Goal: Task Accomplishment & Management: Complete application form

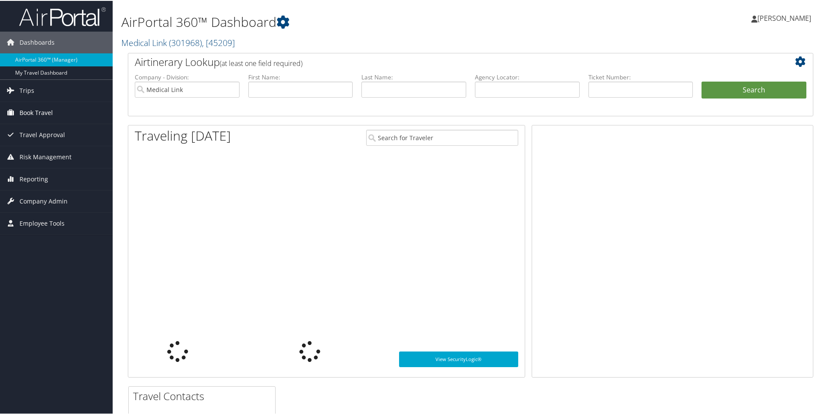
click at [30, 111] on span "Book Travel" at bounding box center [36, 112] width 33 height 22
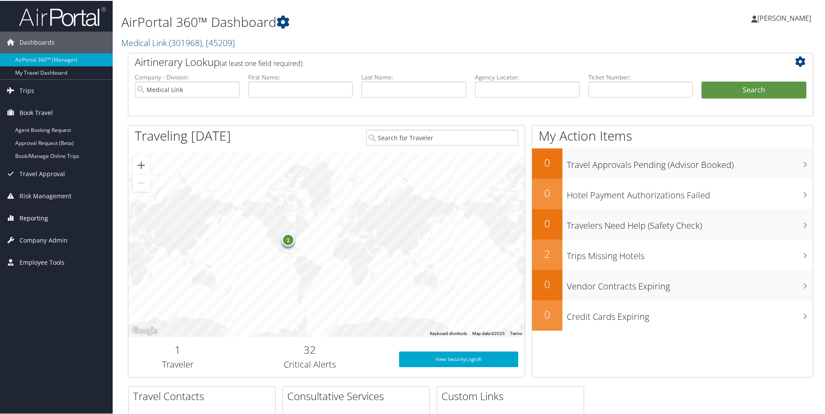
click at [32, 215] on span "Reporting" at bounding box center [34, 217] width 29 height 22
click at [44, 283] on span "Company Admin" at bounding box center [44, 278] width 48 height 22
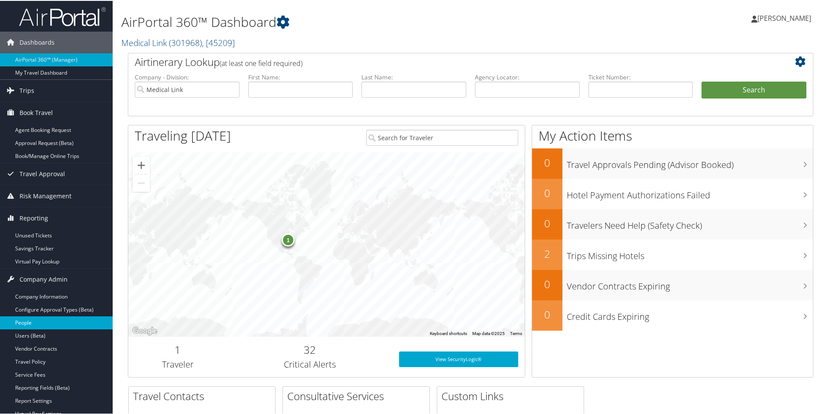
click at [33, 324] on link "People" at bounding box center [56, 321] width 113 height 13
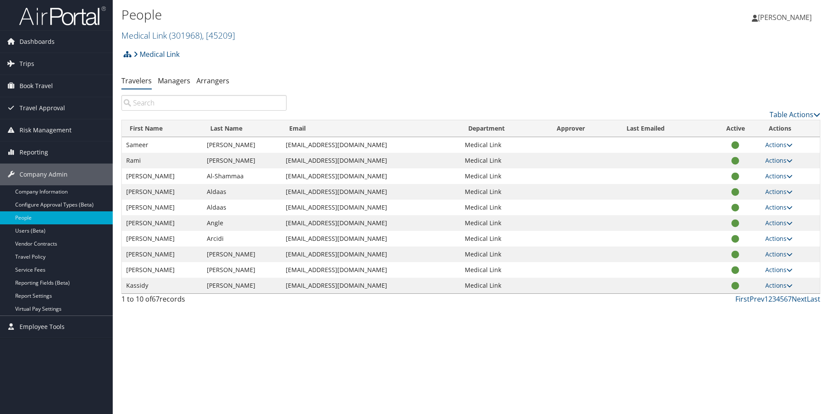
click at [181, 102] on input "search" at bounding box center [203, 103] width 165 height 16
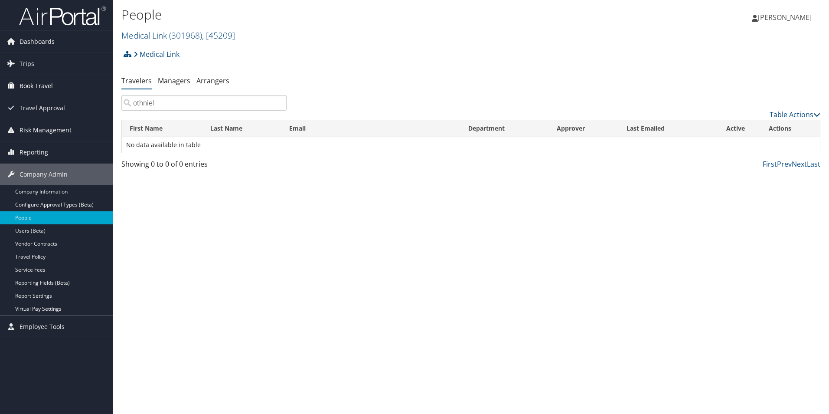
type input "othniel"
click at [41, 83] on span "Book Travel" at bounding box center [36, 86] width 33 height 22
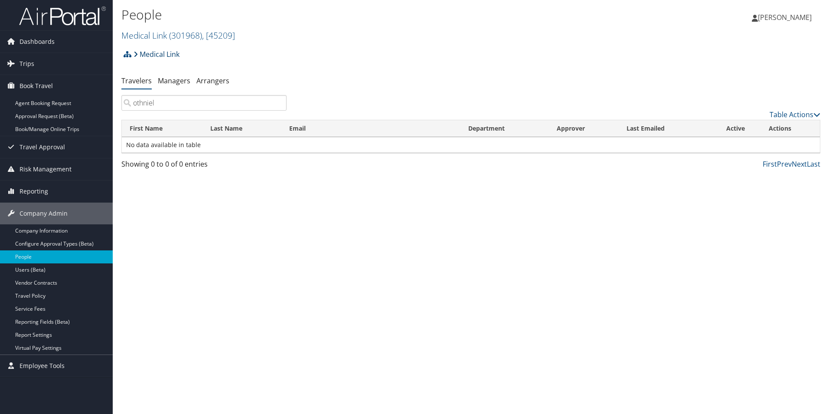
click at [137, 55] on icon at bounding box center [136, 54] width 4 height 7
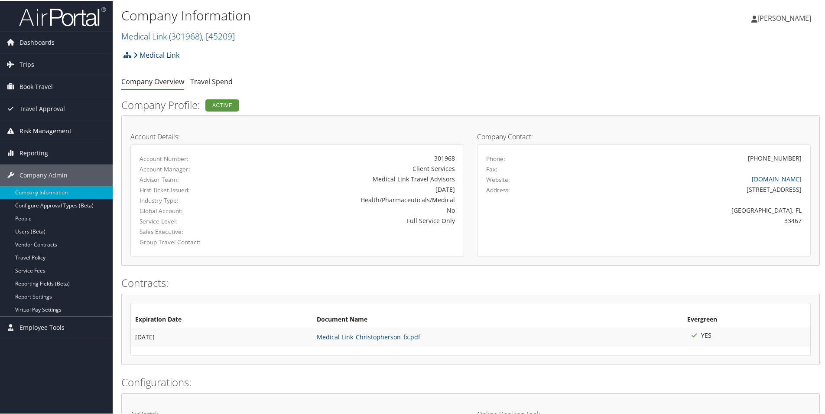
click at [57, 130] on span "Risk Management" at bounding box center [46, 130] width 52 height 22
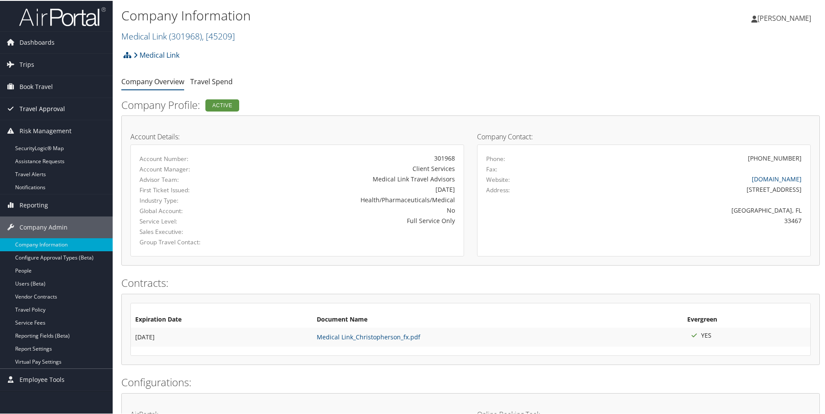
click at [57, 111] on span "Travel Approval" at bounding box center [43, 108] width 46 height 22
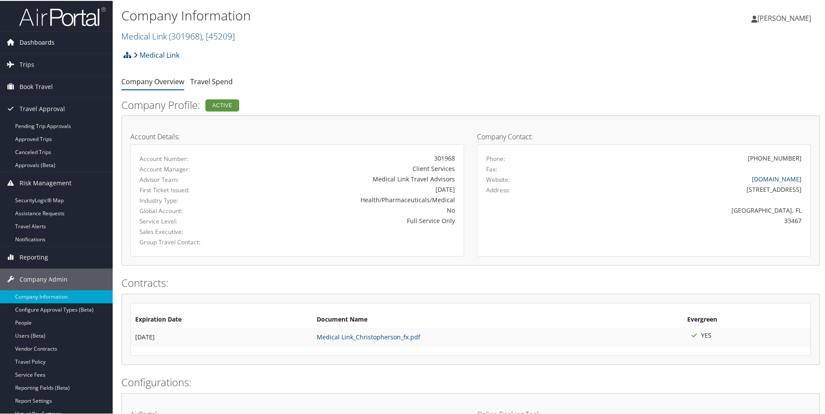
click at [47, 43] on span "Dashboards" at bounding box center [37, 42] width 35 height 22
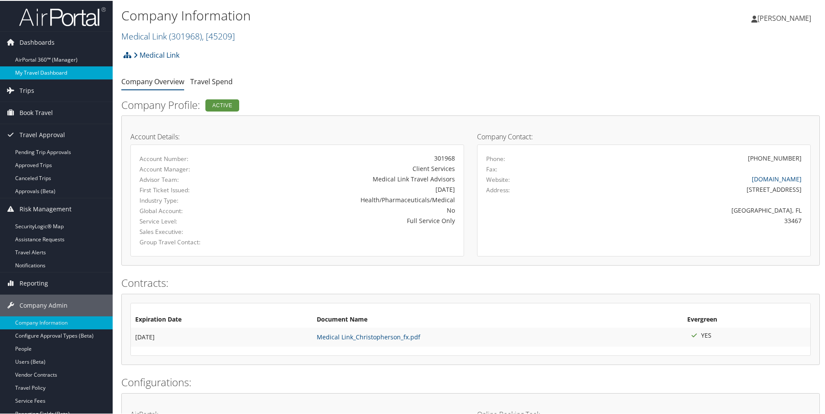
click at [55, 75] on link "My Travel Dashboard" at bounding box center [56, 71] width 113 height 13
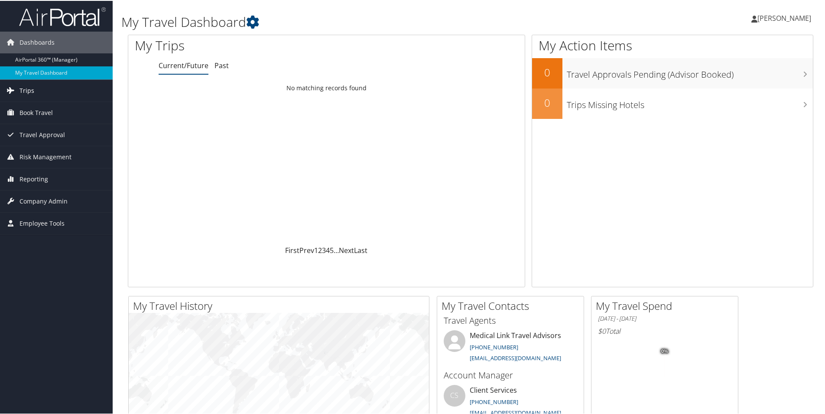
click at [37, 90] on link "Trips" at bounding box center [56, 90] width 113 height 22
click at [62, 176] on link "Book Travel" at bounding box center [56, 177] width 113 height 22
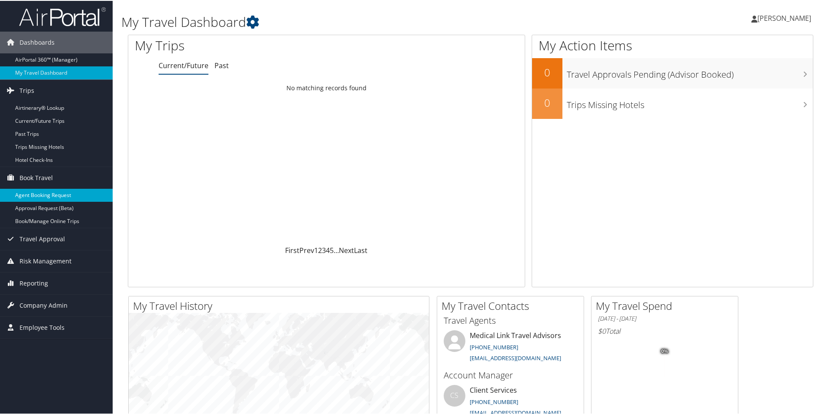
click at [81, 196] on link "Agent Booking Request" at bounding box center [56, 194] width 113 height 13
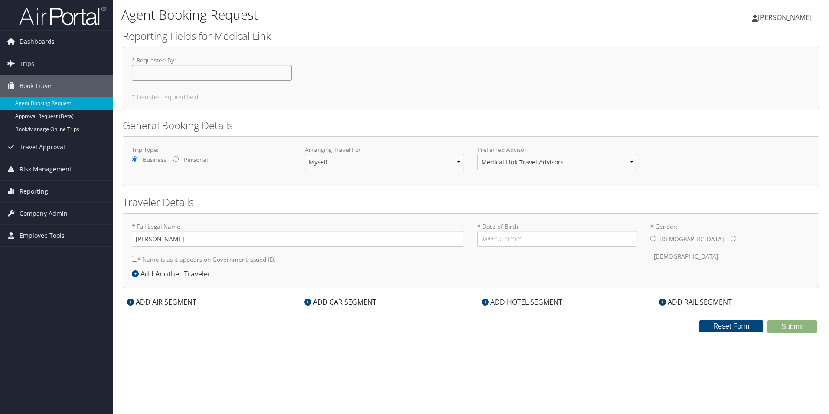
click at [221, 72] on input "* Requested By : Required" at bounding box center [212, 73] width 160 height 16
type input "[PERSON_NAME]"
click at [243, 236] on input "Kassidy Bakke" at bounding box center [298, 239] width 332 height 16
click at [244, 236] on input "Kassidy Bakke" at bounding box center [298, 239] width 332 height 16
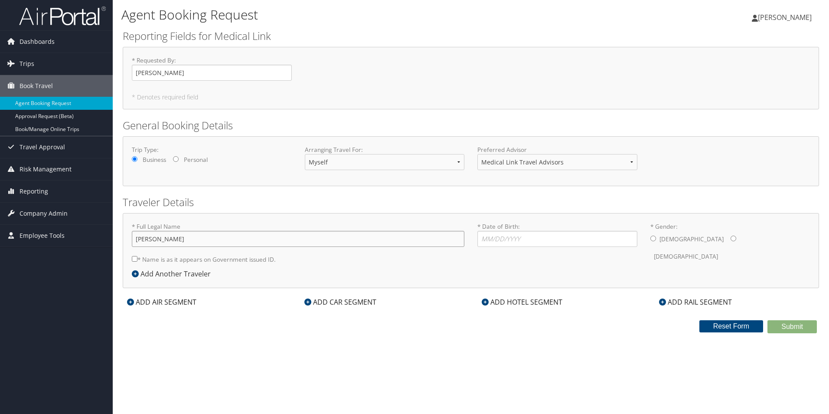
type input "Othniel Sainval"
click at [524, 244] on input "* Date of Birth: Invalid Date" at bounding box center [557, 239] width 160 height 16
click at [540, 241] on input "* Date of Birth: Invalid Date" at bounding box center [557, 239] width 160 height 16
type input "05/04/1971"
click at [661, 239] on label "Male" at bounding box center [691, 239] width 64 height 16
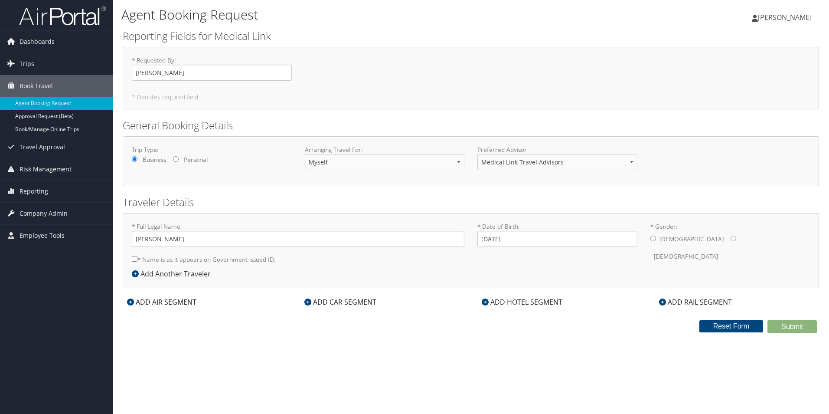
click at [656, 239] on input "* Gender: Male Female" at bounding box center [653, 238] width 6 height 6
radio input "true"
click at [195, 259] on label "* Name is as it appears on Government issued ID." at bounding box center [204, 259] width 144 height 16
click at [137, 259] on input "* Name is as it appears on Government issued ID." at bounding box center [135, 259] width 6 height 6
checkbox input "true"
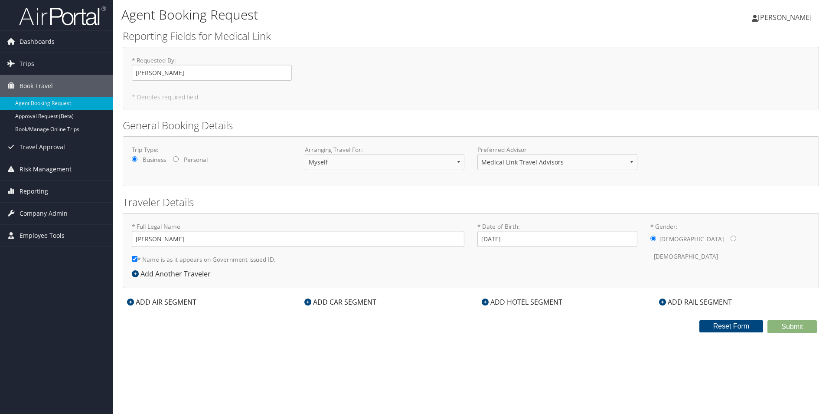
click at [146, 303] on div "ADD AIR SEGMENT" at bounding box center [162, 301] width 78 height 10
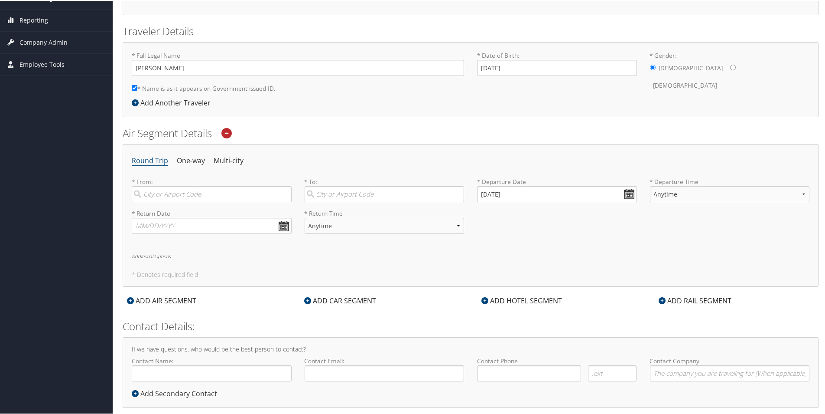
scroll to position [186, 0]
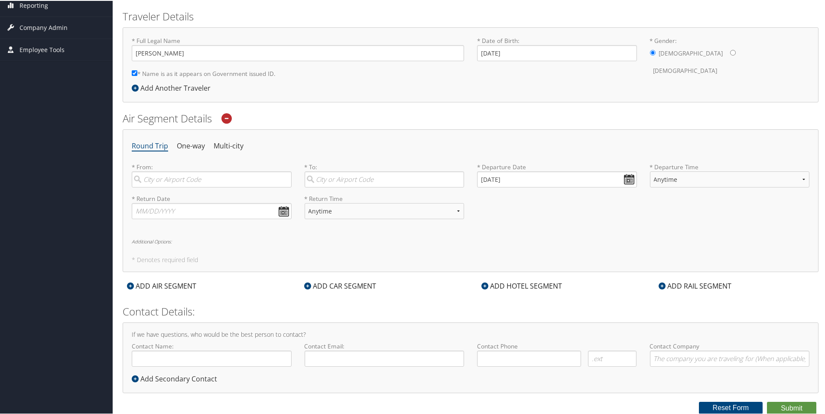
click at [231, 117] on icon at bounding box center [226, 117] width 10 height 10
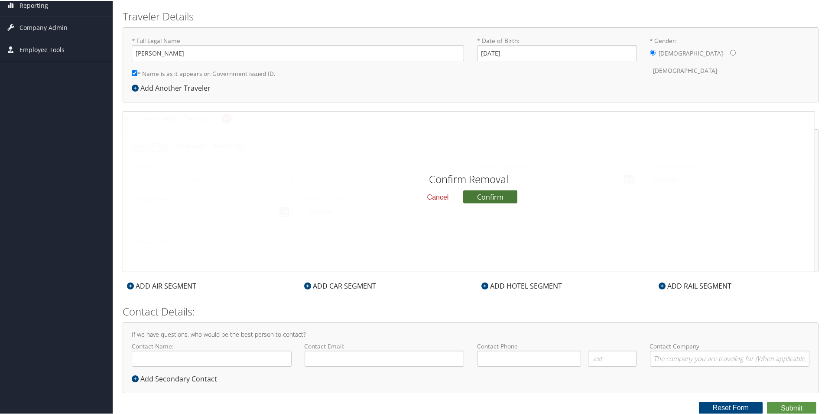
click at [497, 201] on button "Confirm" at bounding box center [490, 195] width 54 height 13
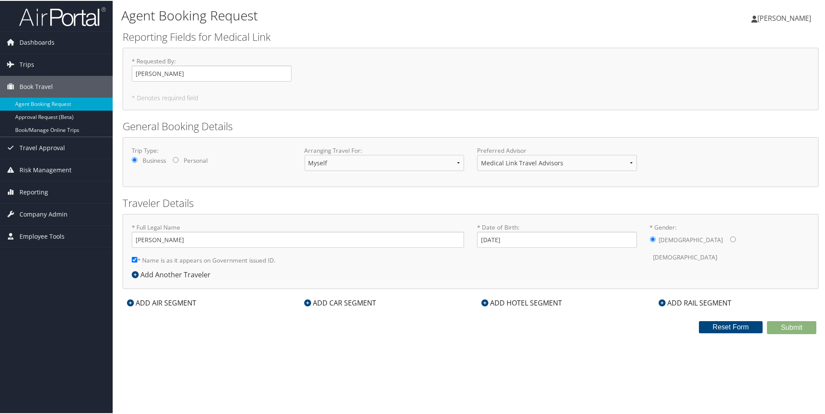
scroll to position [0, 0]
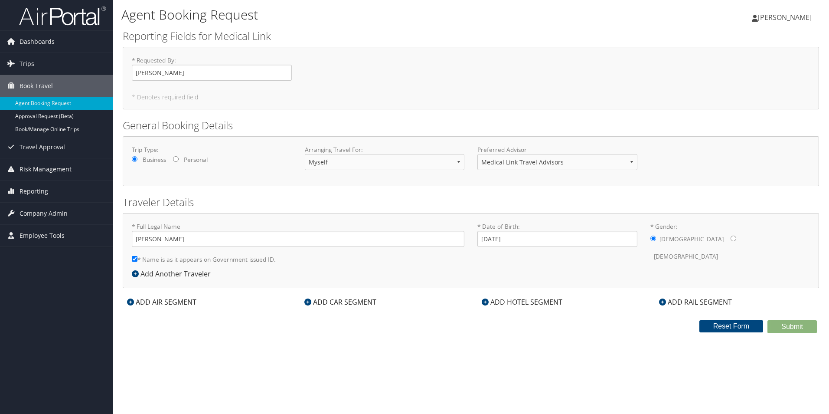
click at [334, 301] on div "ADD CAR SEGMENT" at bounding box center [340, 301] width 81 height 10
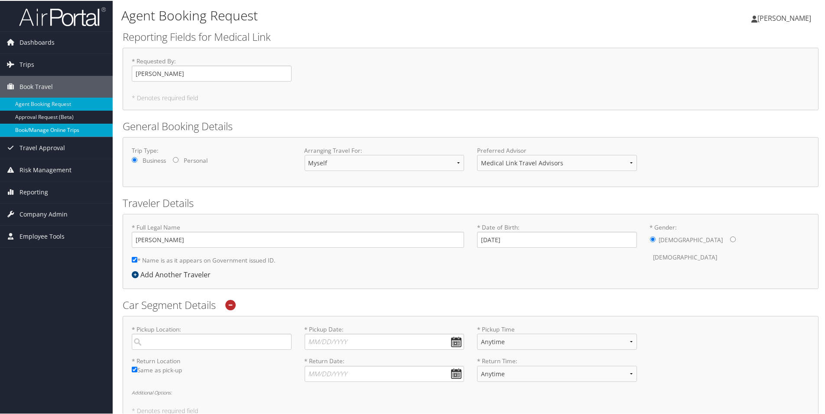
click at [67, 127] on link "Book/Manage Online Trips" at bounding box center [56, 129] width 113 height 13
click at [62, 147] on span "Travel Approval" at bounding box center [43, 147] width 46 height 22
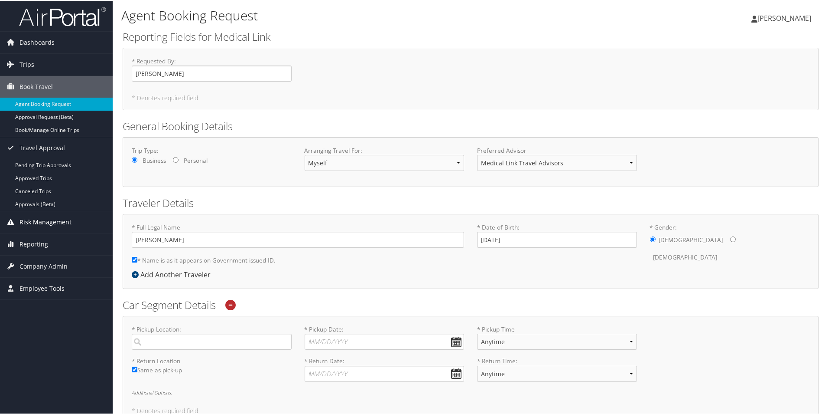
click at [54, 224] on span "Risk Management" at bounding box center [46, 221] width 52 height 22
click at [36, 296] on span "Reporting" at bounding box center [34, 295] width 29 height 22
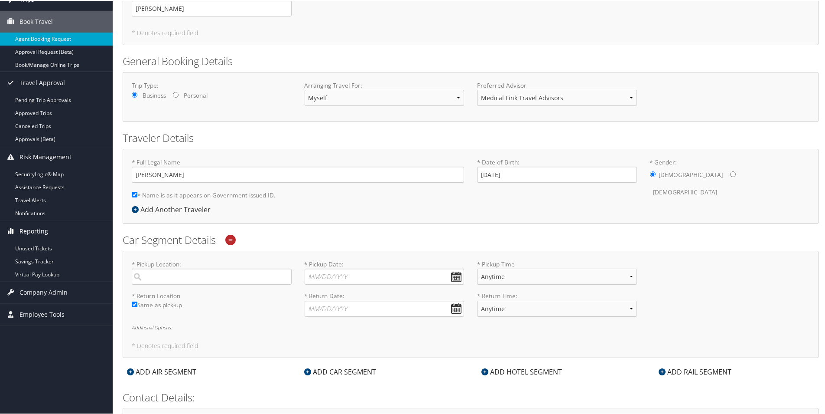
scroll to position [87, 0]
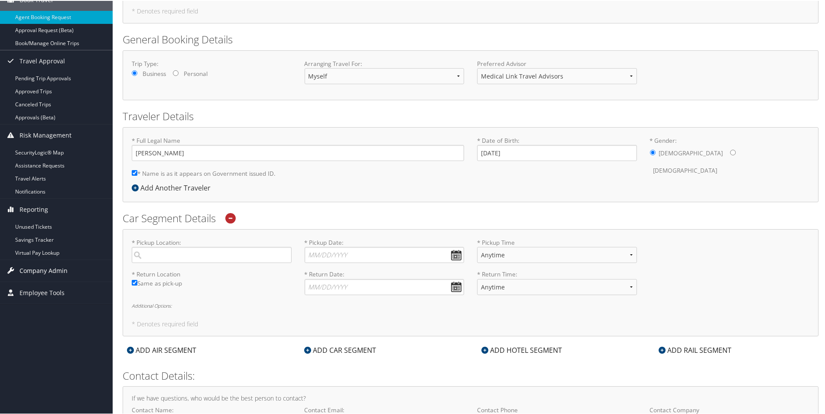
click at [41, 270] on span "Company Admin" at bounding box center [44, 270] width 48 height 22
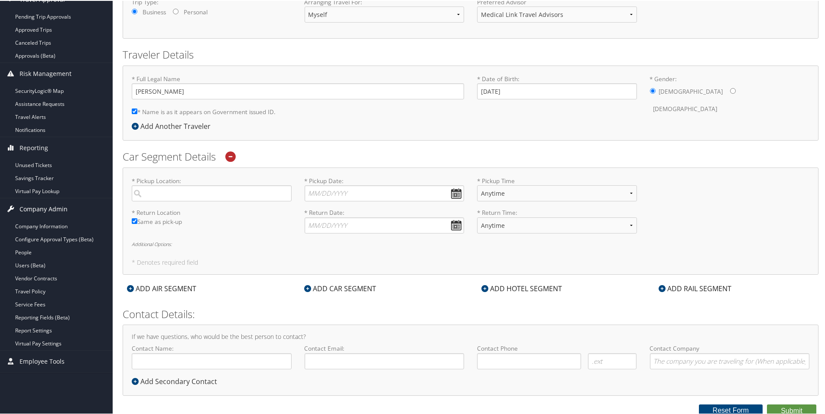
scroll to position [151, 0]
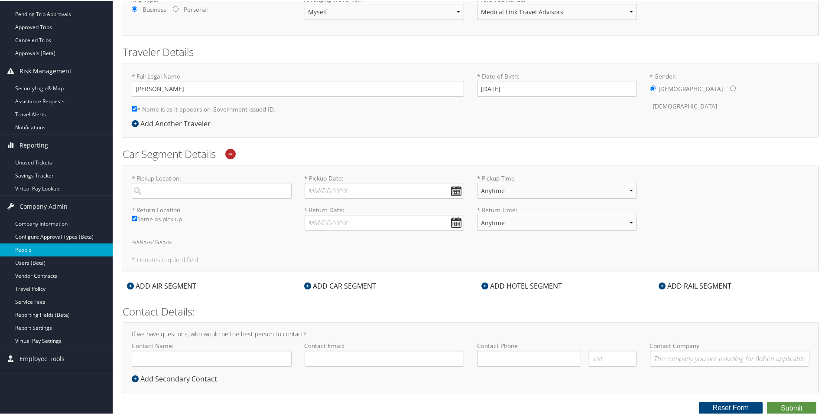
click at [33, 254] on link "People" at bounding box center [56, 248] width 113 height 13
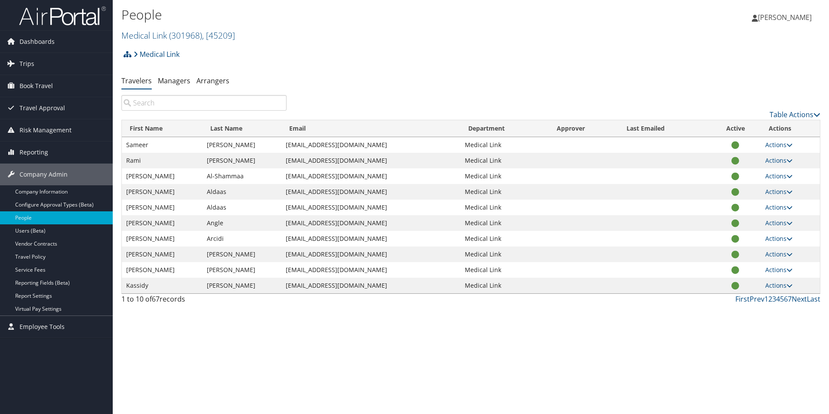
click at [784, 20] on span "[PERSON_NAME]" at bounding box center [785, 18] width 54 height 10
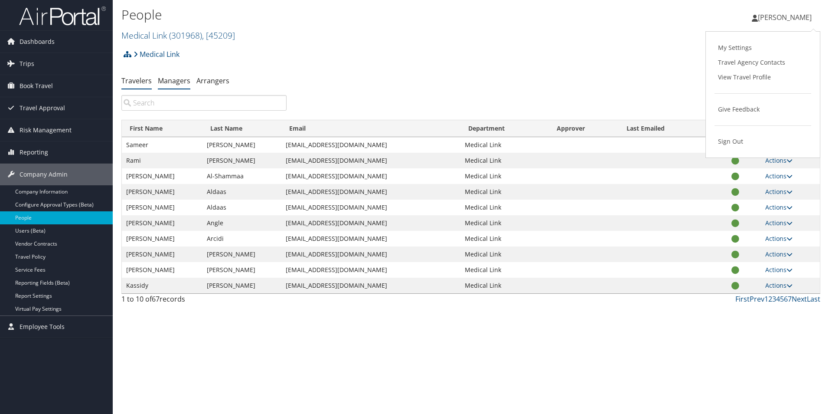
click at [169, 81] on link "Managers" at bounding box center [174, 81] width 33 height 10
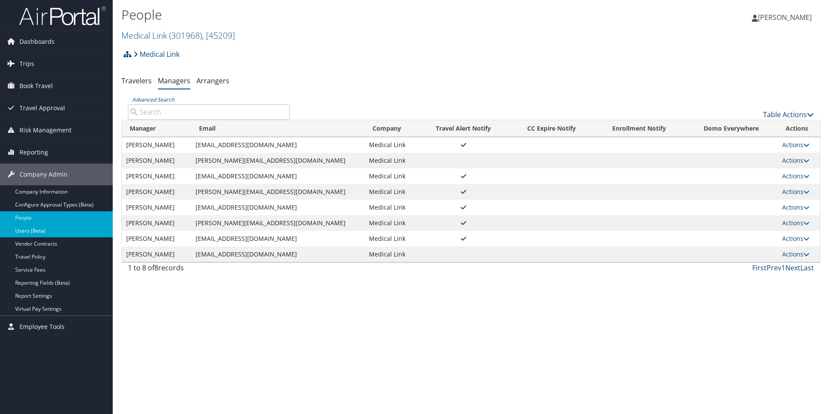
click at [51, 232] on link "Users (Beta)" at bounding box center [56, 230] width 113 height 13
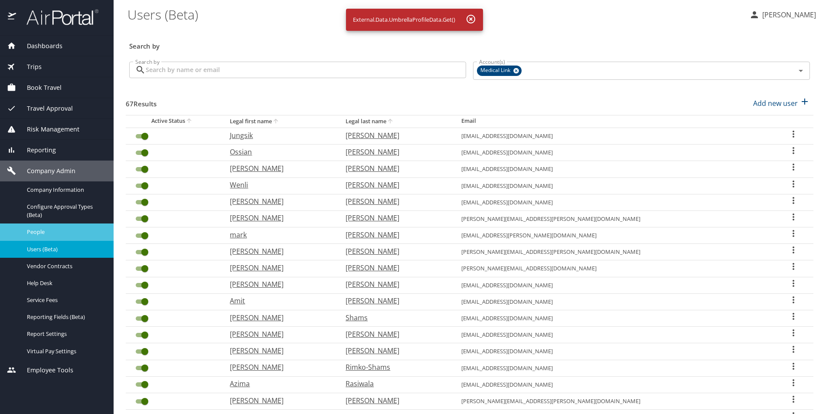
click at [47, 234] on span "People" at bounding box center [65, 232] width 76 height 8
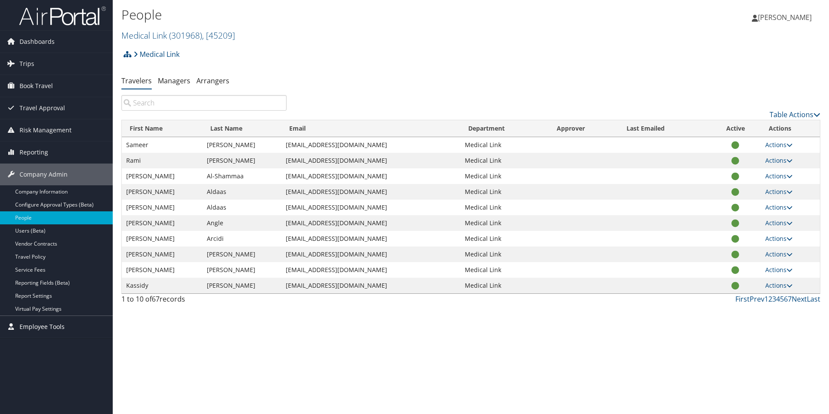
click at [52, 322] on span "Employee Tools" at bounding box center [42, 327] width 45 height 22
click at [33, 41] on span "Dashboards" at bounding box center [37, 42] width 35 height 22
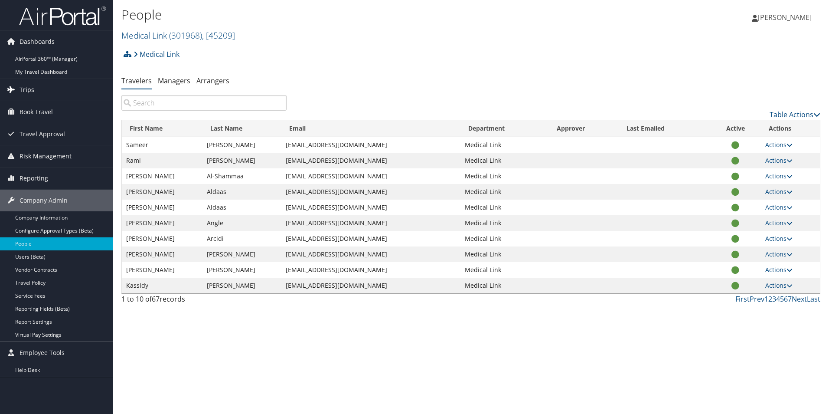
click at [34, 89] on link "Trips" at bounding box center [56, 90] width 113 height 22
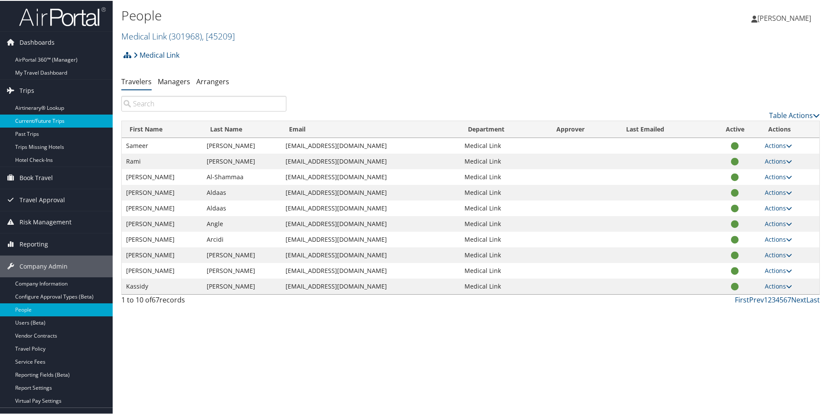
click at [53, 120] on link "Current/Future Trips" at bounding box center [56, 120] width 113 height 13
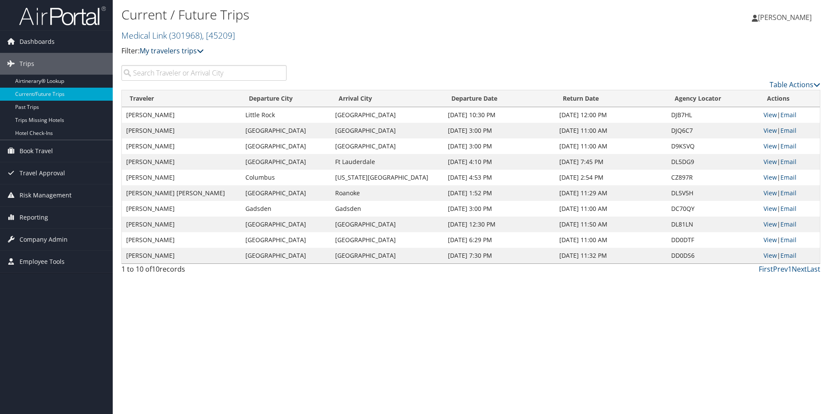
click at [186, 54] on link "My travelers trips" at bounding box center [172, 51] width 64 height 10
click at [807, 86] on link "Table Actions" at bounding box center [794, 85] width 51 height 10
click at [723, 52] on div at bounding box center [414, 207] width 829 height 414
click at [58, 154] on link "Book Travel" at bounding box center [56, 151] width 113 height 22
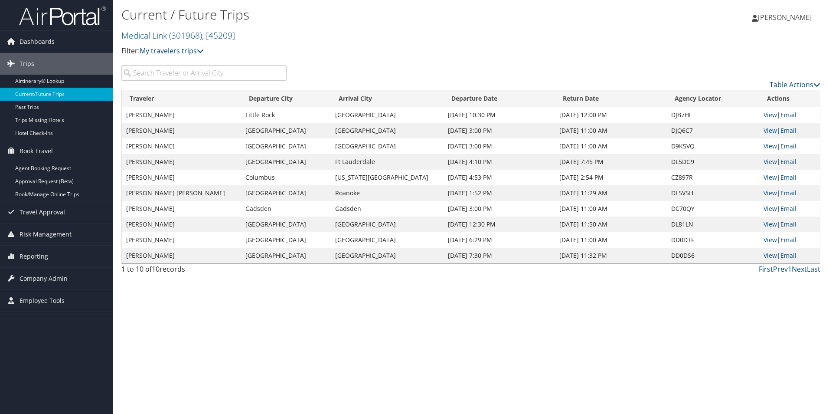
click at [70, 213] on link "Travel Approval" at bounding box center [56, 212] width 113 height 22
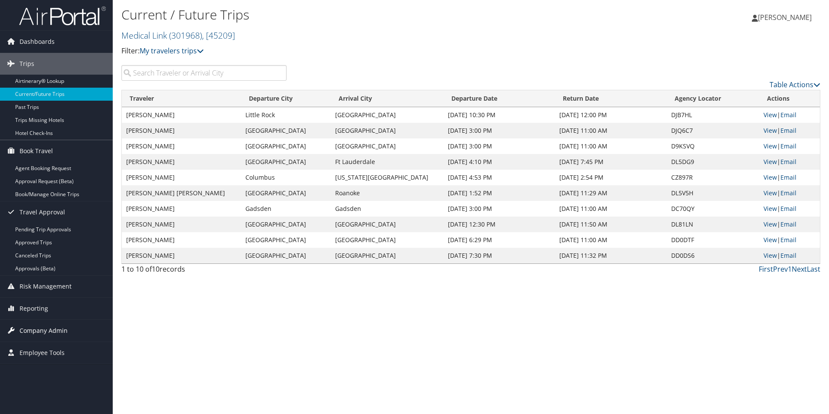
click at [46, 334] on span "Company Admin" at bounding box center [44, 330] width 48 height 22
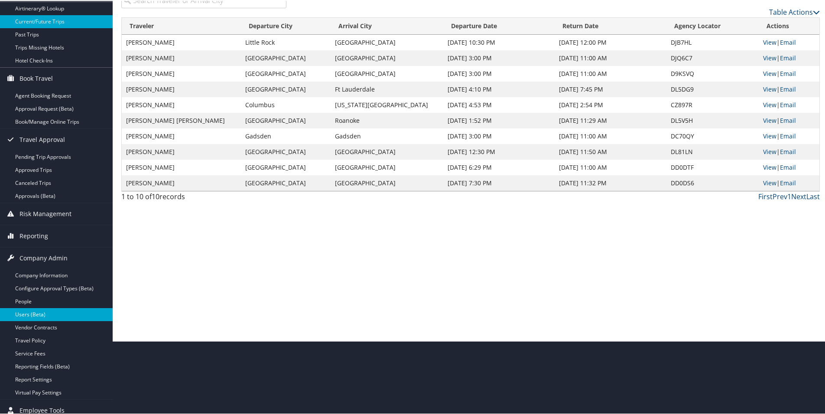
scroll to position [80, 0]
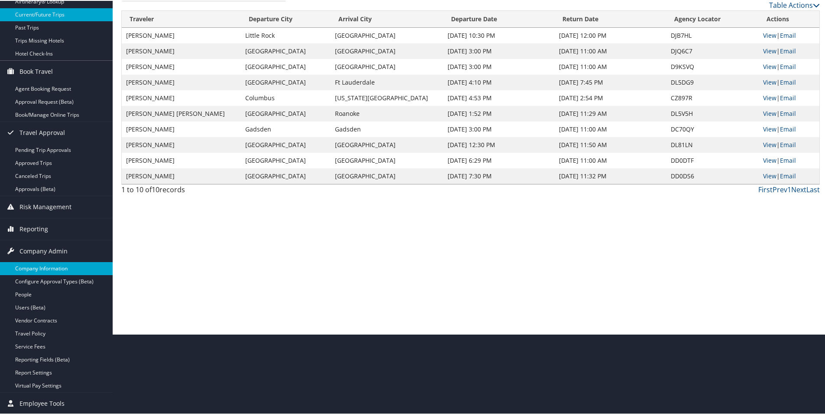
click at [50, 270] on link "Company Information" at bounding box center [56, 267] width 113 height 13
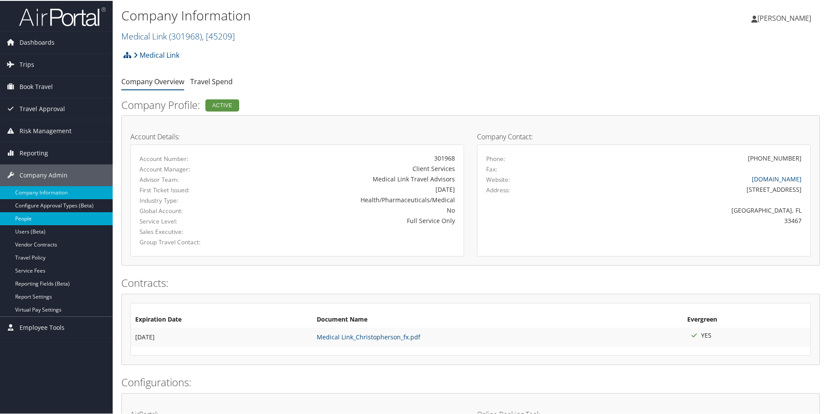
click at [38, 216] on link "People" at bounding box center [56, 217] width 113 height 13
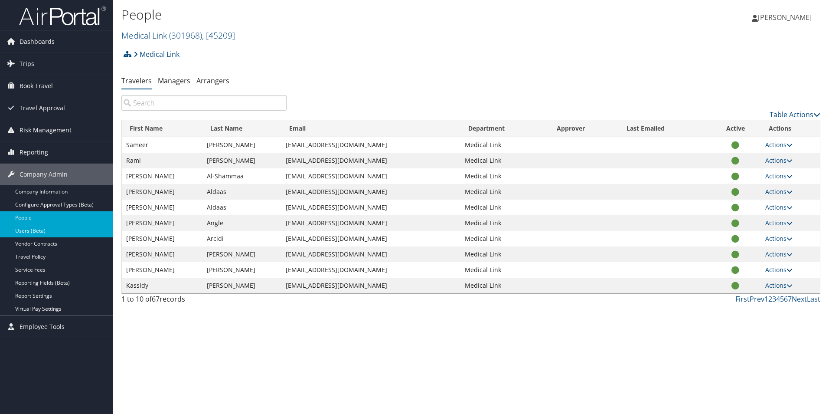
click at [57, 233] on link "Users (Beta)" at bounding box center [56, 230] width 113 height 13
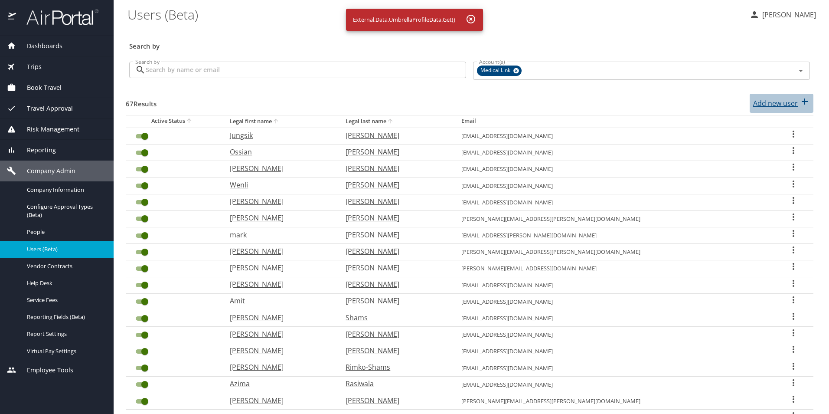
click at [785, 96] on div "Add new user" at bounding box center [781, 103] width 57 height 14
select select "US"
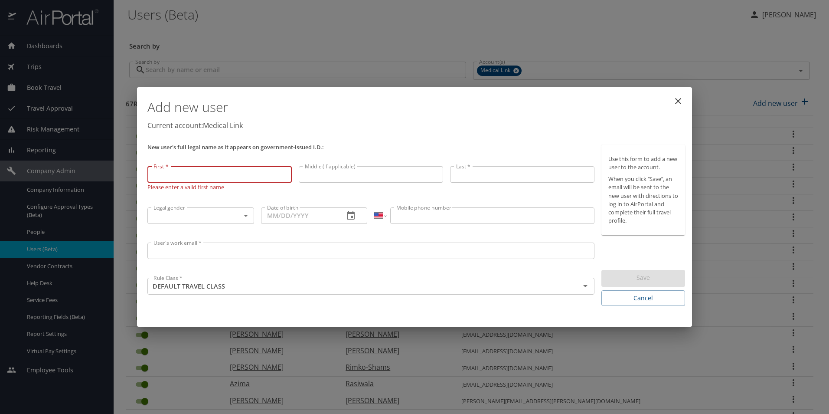
click at [230, 174] on input "First *" at bounding box center [219, 174] width 144 height 16
type input "Othniel"
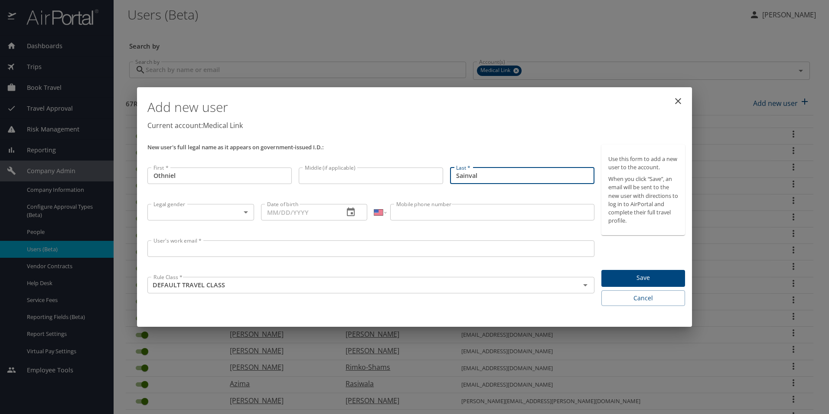
type input "Sainval"
click at [241, 224] on div "Legal gender ​ Legal gender" at bounding box center [201, 218] width 114 height 36
click at [242, 218] on body "Dashboards AirPortal 360™ Manager My Travel Dashboard Trips Airtinerary® Lookup…" at bounding box center [414, 207] width 829 height 414
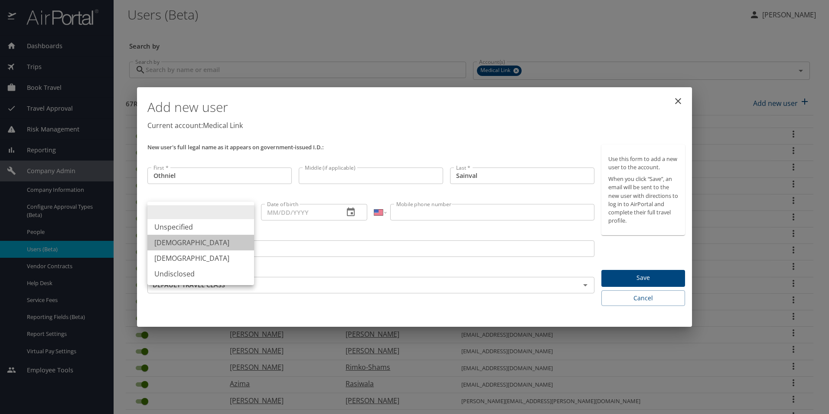
click at [228, 247] on li "[DEMOGRAPHIC_DATA]" at bounding box center [200, 243] width 107 height 16
type input "[DEMOGRAPHIC_DATA]"
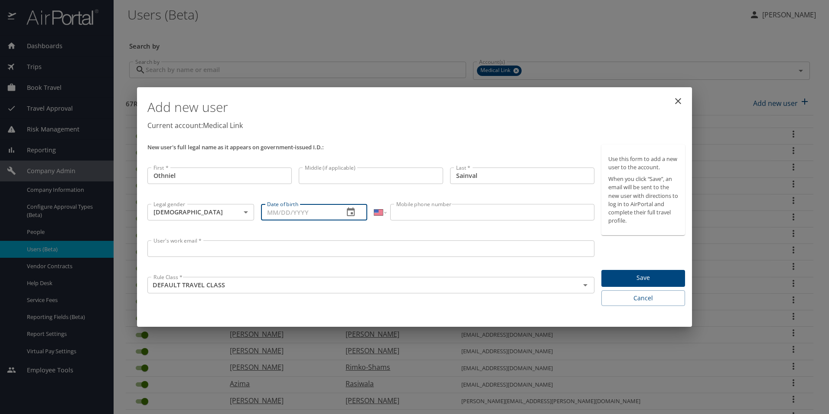
click at [319, 208] on input "Date of birth" at bounding box center [299, 212] width 76 height 16
click at [326, 213] on input "Date of birth" at bounding box center [299, 212] width 76 height 16
type input "[DATE]"
click at [437, 214] on input "Mobile phone number" at bounding box center [492, 212] width 204 height 16
click at [423, 206] on input "Mobile phone number" at bounding box center [492, 212] width 204 height 16
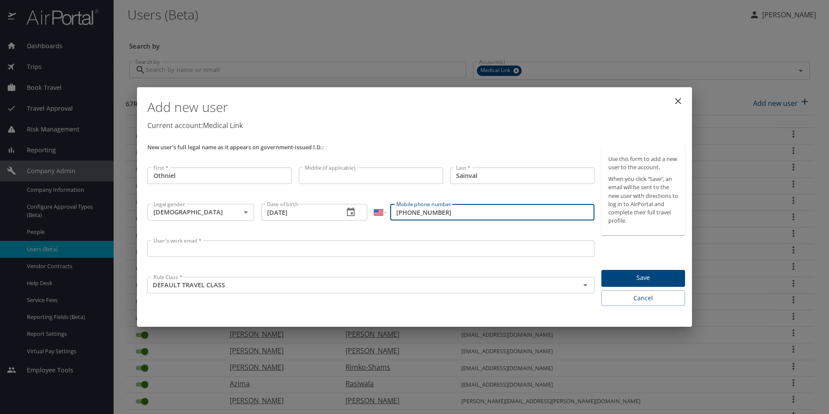
type input "[PHONE_NUMBER]"
click at [164, 244] on input "User's work email *" at bounding box center [370, 248] width 447 height 16
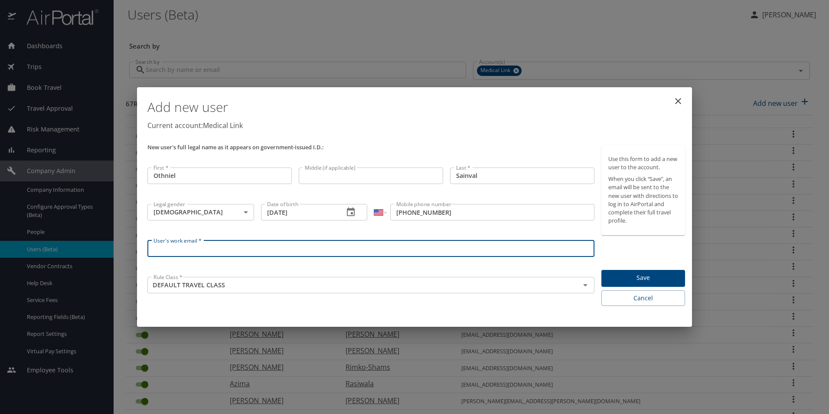
paste input "[EMAIL_ADDRESS][DOMAIN_NAME]"
type input "[EMAIL_ADDRESS][DOMAIN_NAME]"
click at [321, 264] on div "User's work email * [EMAIL_ADDRESS][DOMAIN_NAME] User's work email *" at bounding box center [371, 255] width 454 height 36
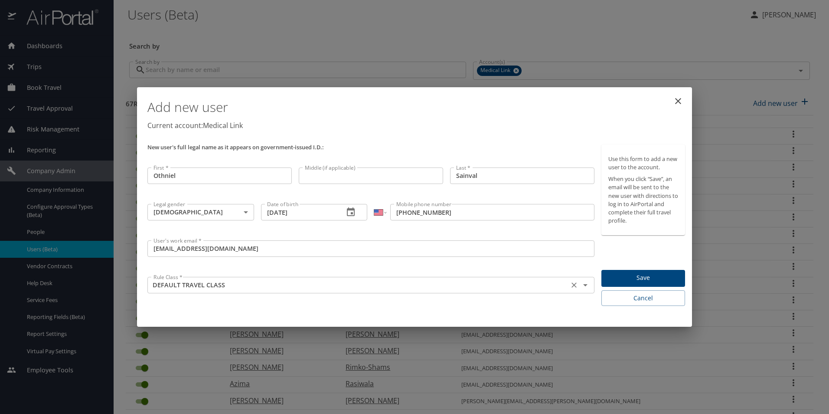
click at [280, 285] on input "DEFAULT TRAVEL CLASS" at bounding box center [358, 284] width 416 height 11
click at [306, 264] on div "User's work email * [EMAIL_ADDRESS][DOMAIN_NAME] User's work email *" at bounding box center [371, 255] width 454 height 36
